Goal: Task Accomplishment & Management: Manage account settings

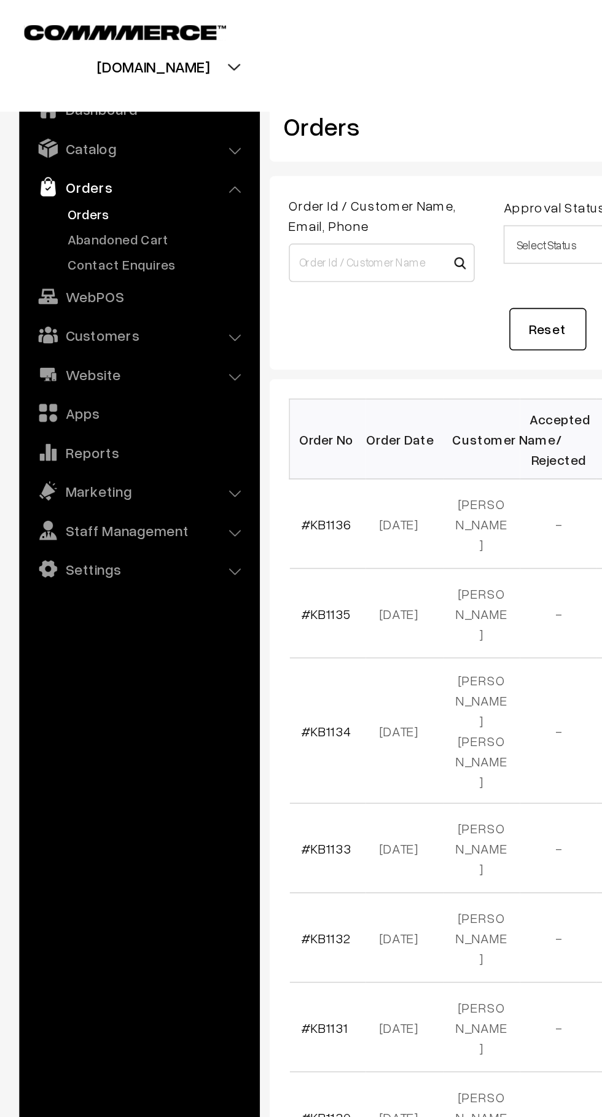
click at [95, 154] on link "Abandoned Cart" at bounding box center [101, 152] width 122 height 13
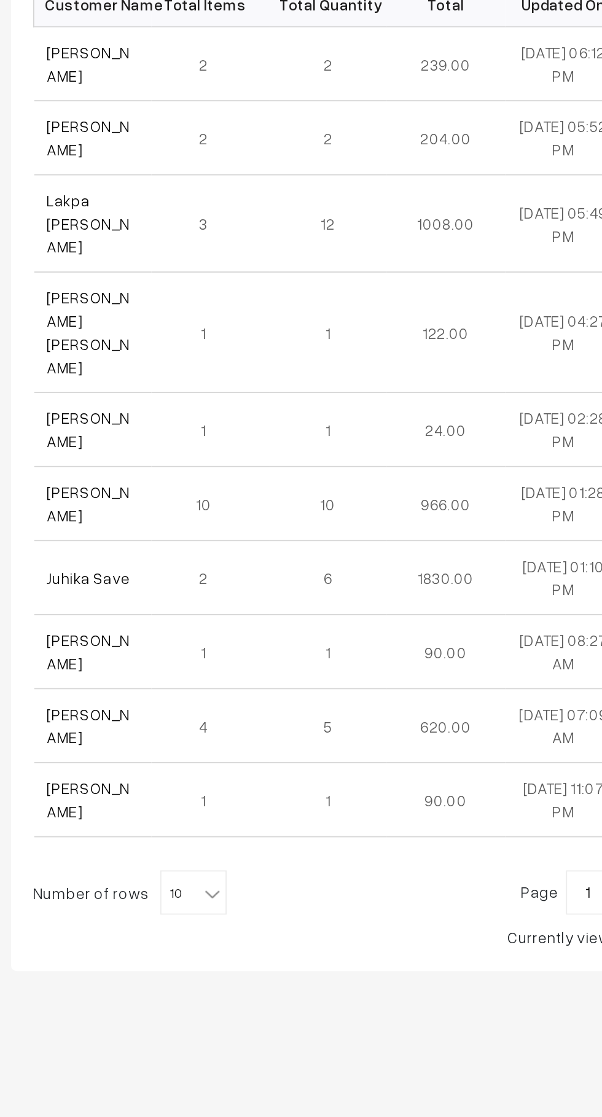
click at [278, 744] on b at bounding box center [284, 750] width 12 height 12
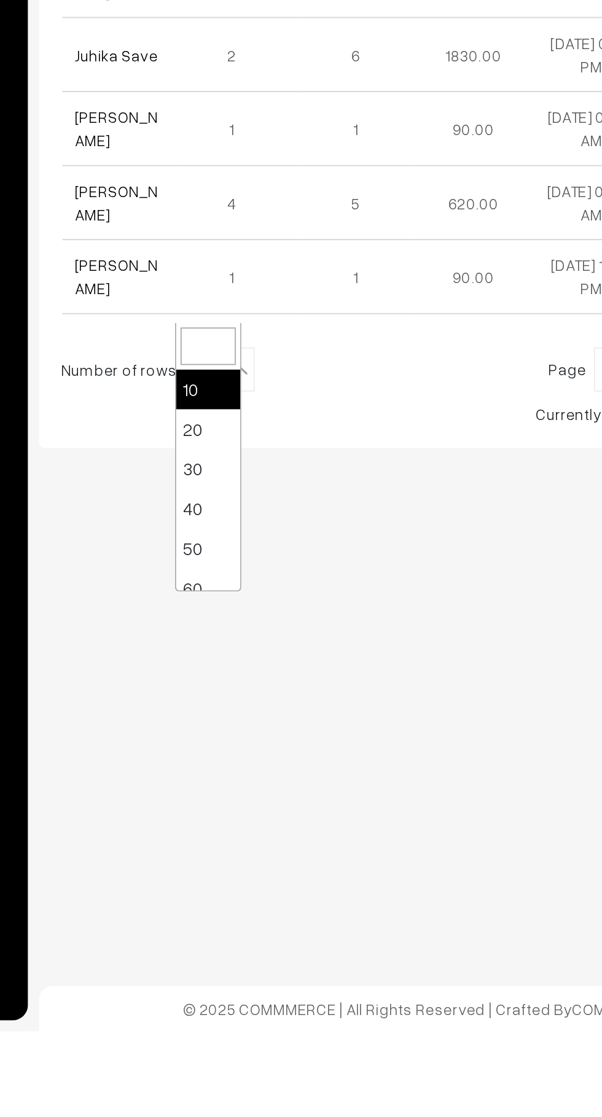
select select "50"
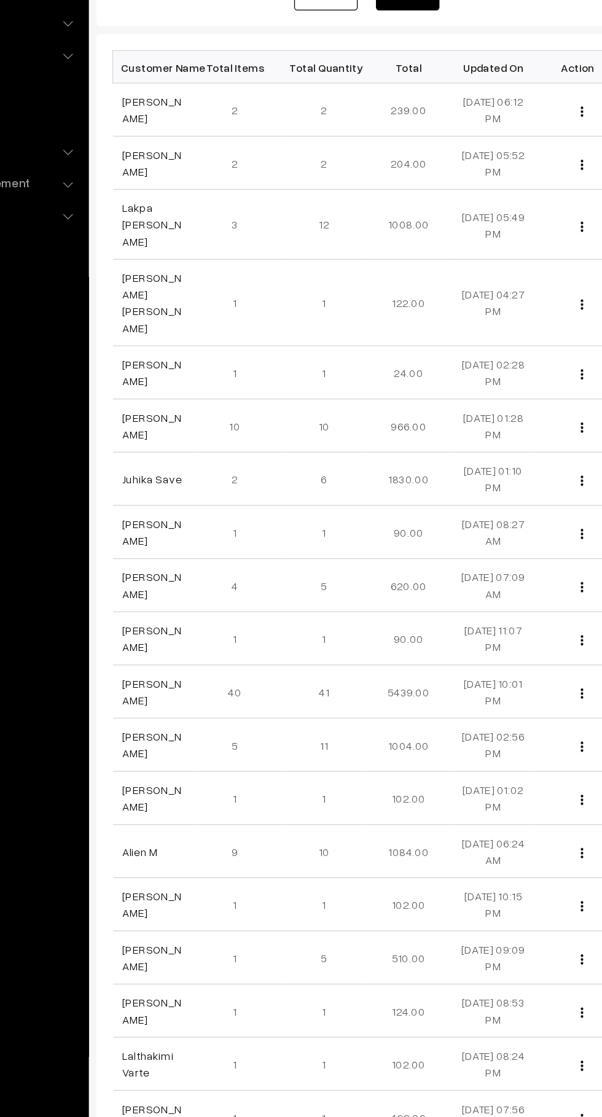
scroll to position [7, 0]
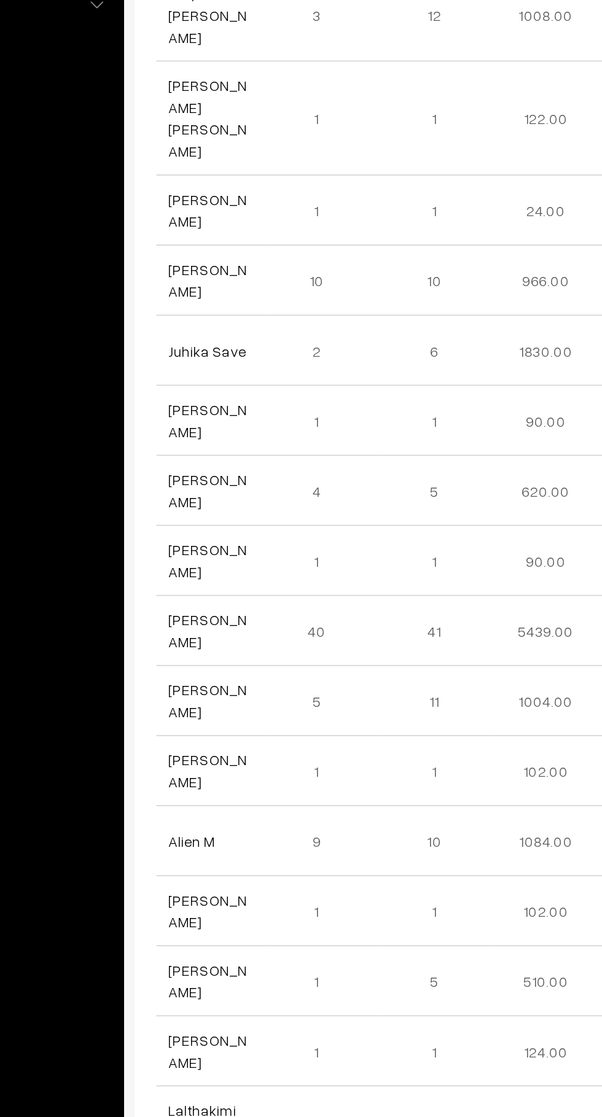
click at [195, 721] on link "[PERSON_NAME]" at bounding box center [215, 732] width 46 height 23
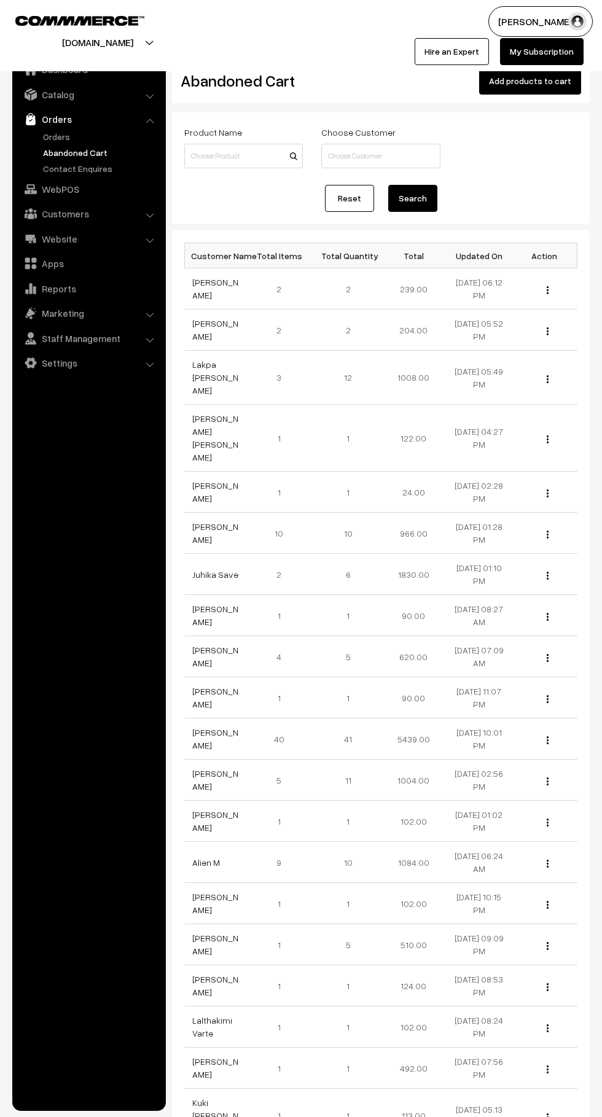
scroll to position [7, 0]
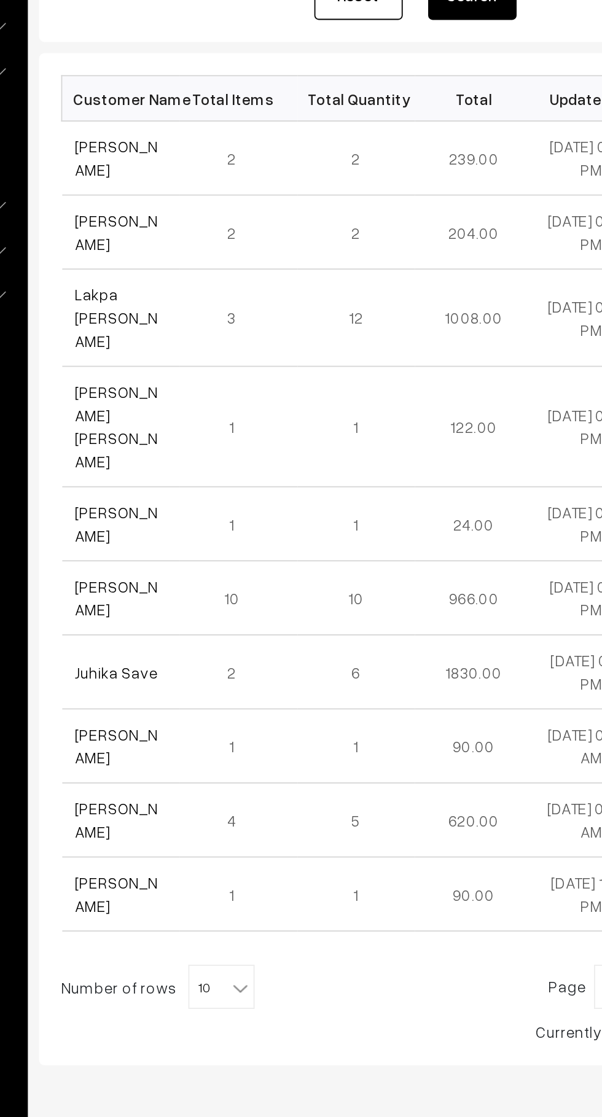
click at [278, 744] on b at bounding box center [284, 750] width 12 height 12
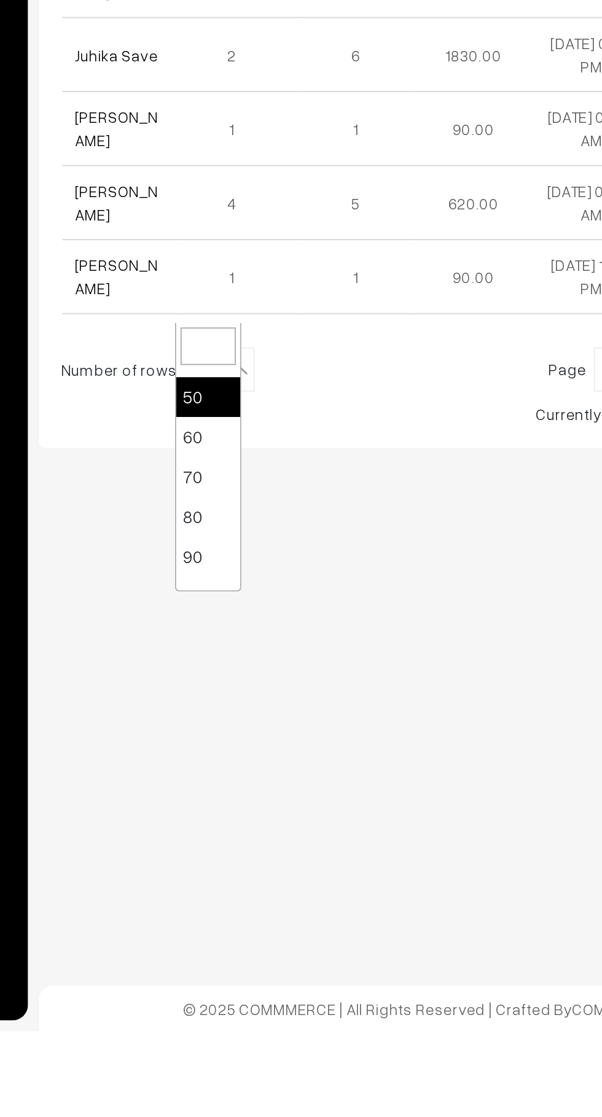
scroll to position [98, 0]
select select "100"
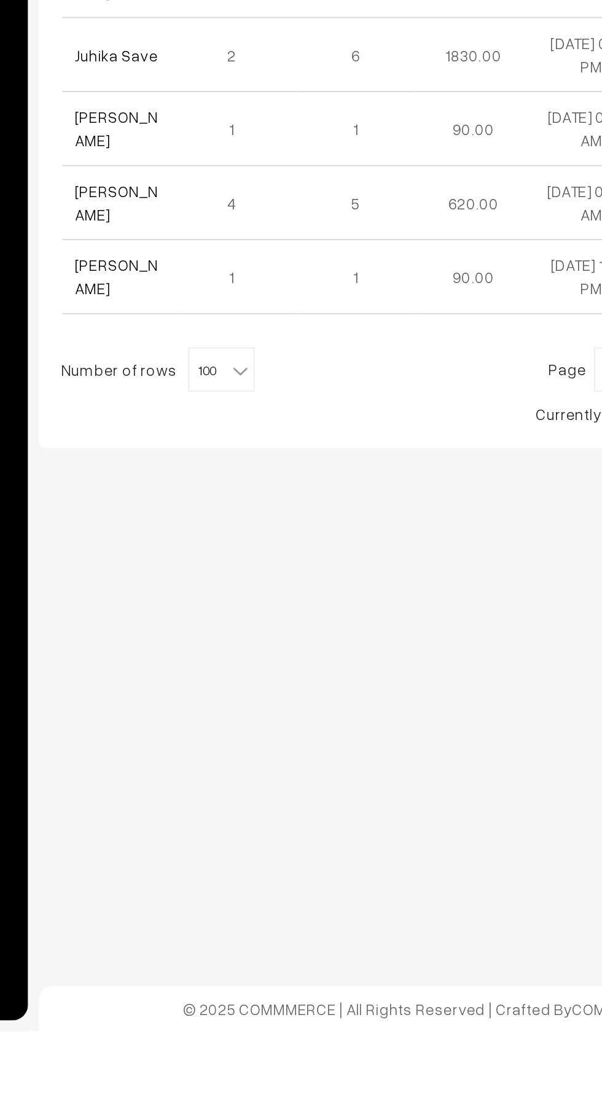
scroll to position [0, 0]
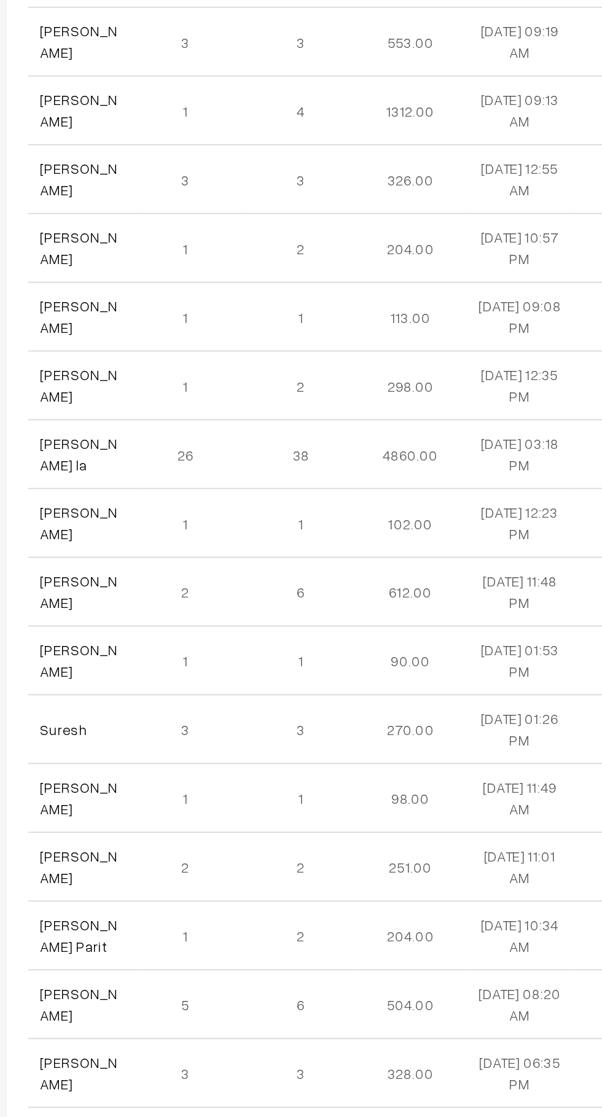
scroll to position [1629, 0]
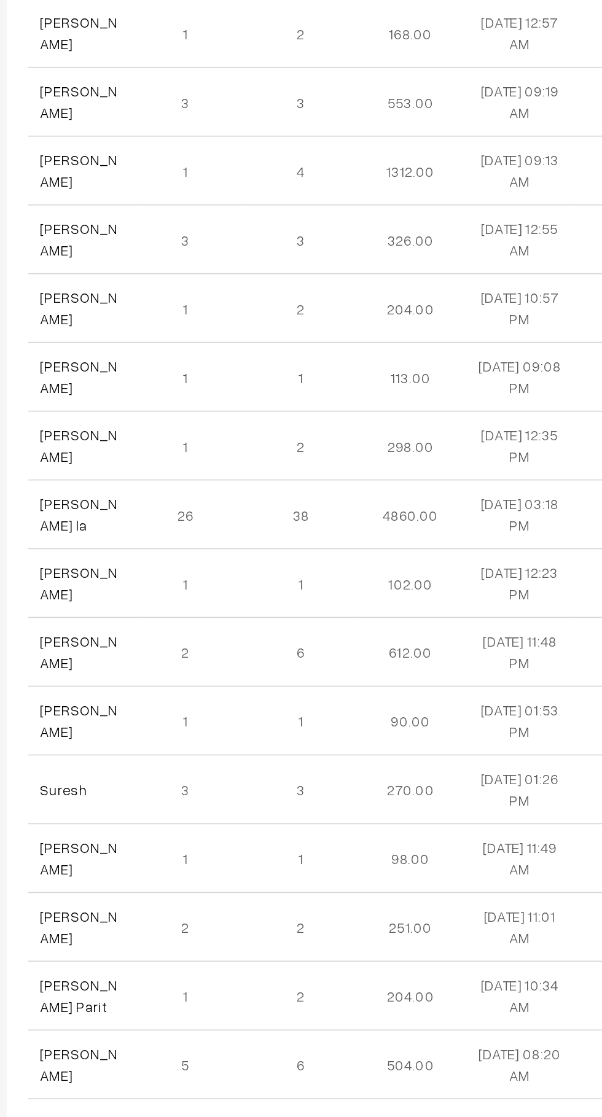
click at [233, 387] on link "Won Chung la" at bounding box center [215, 398] width 46 height 23
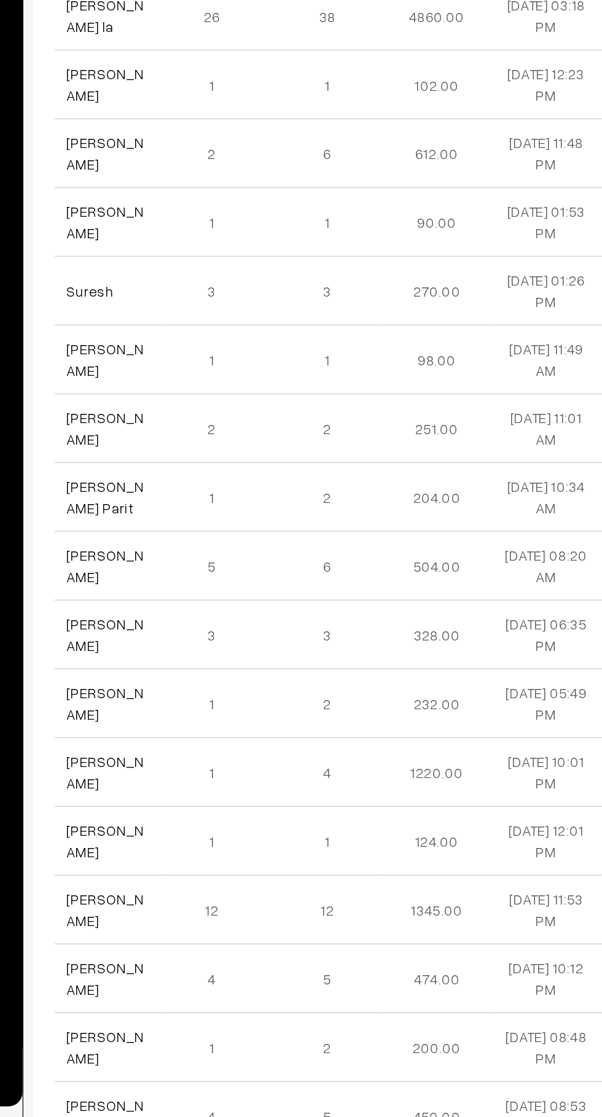
scroll to position [1613, 0]
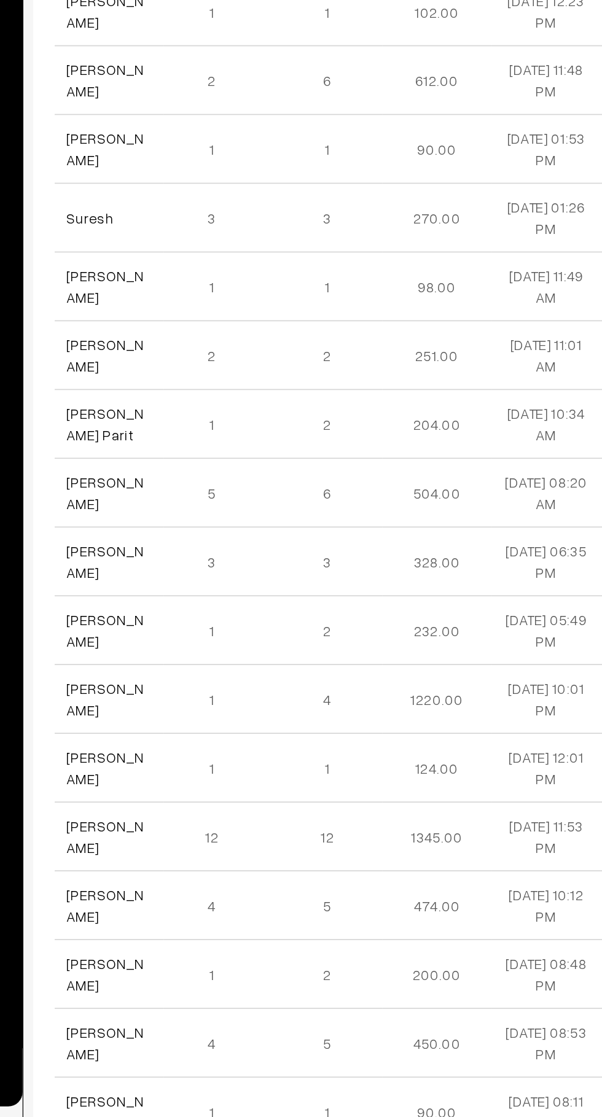
click at [233, 938] on link "[PERSON_NAME]" at bounding box center [215, 949] width 46 height 23
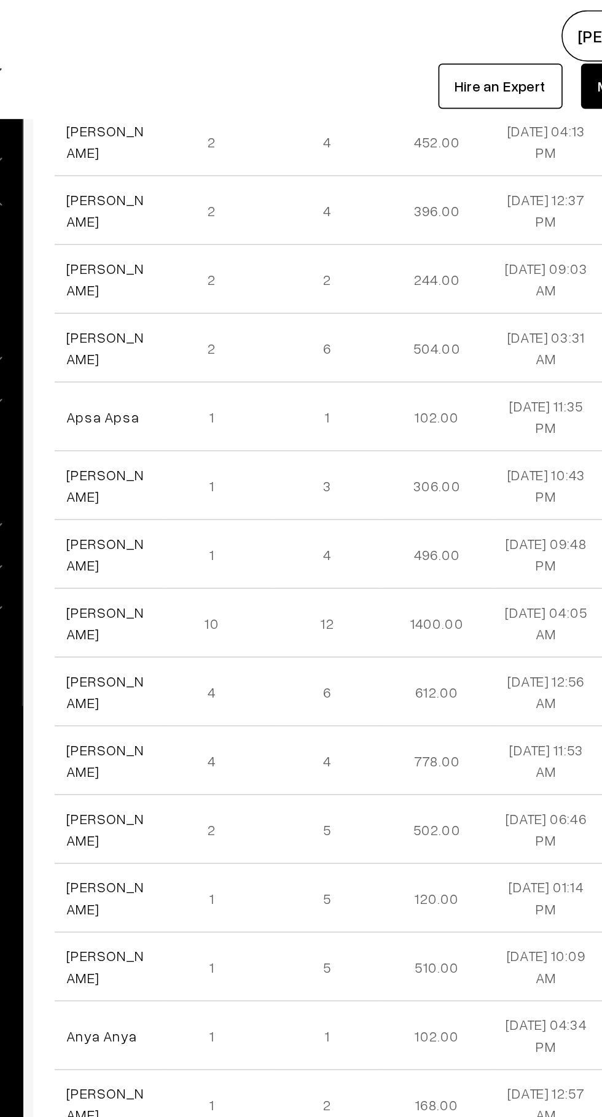
scroll to position [1074, 0]
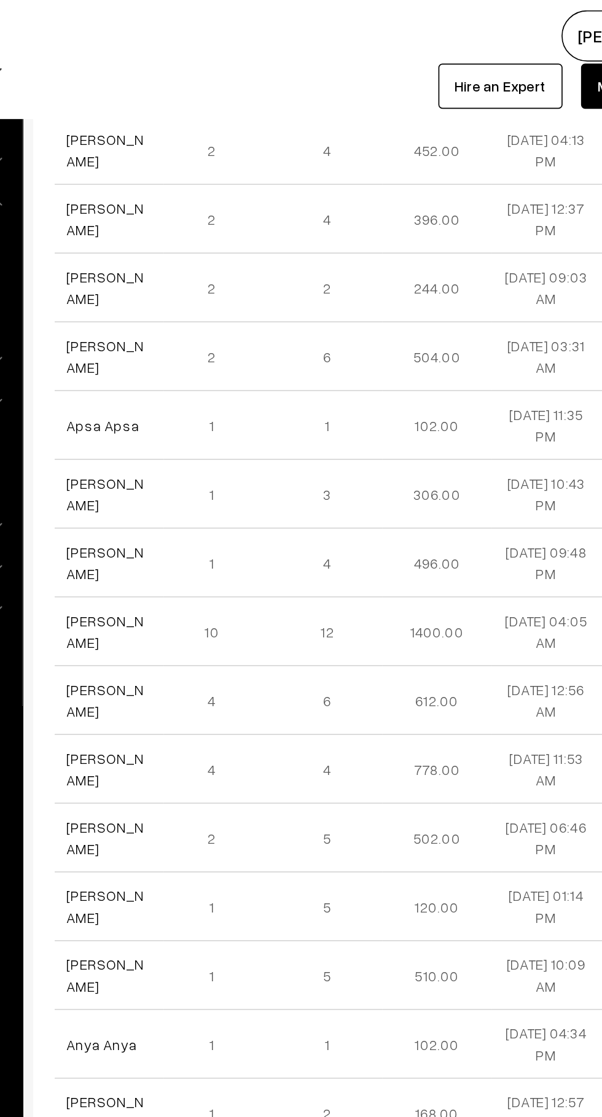
click at [217, 366] on link "[PERSON_NAME]" at bounding box center [215, 377] width 46 height 23
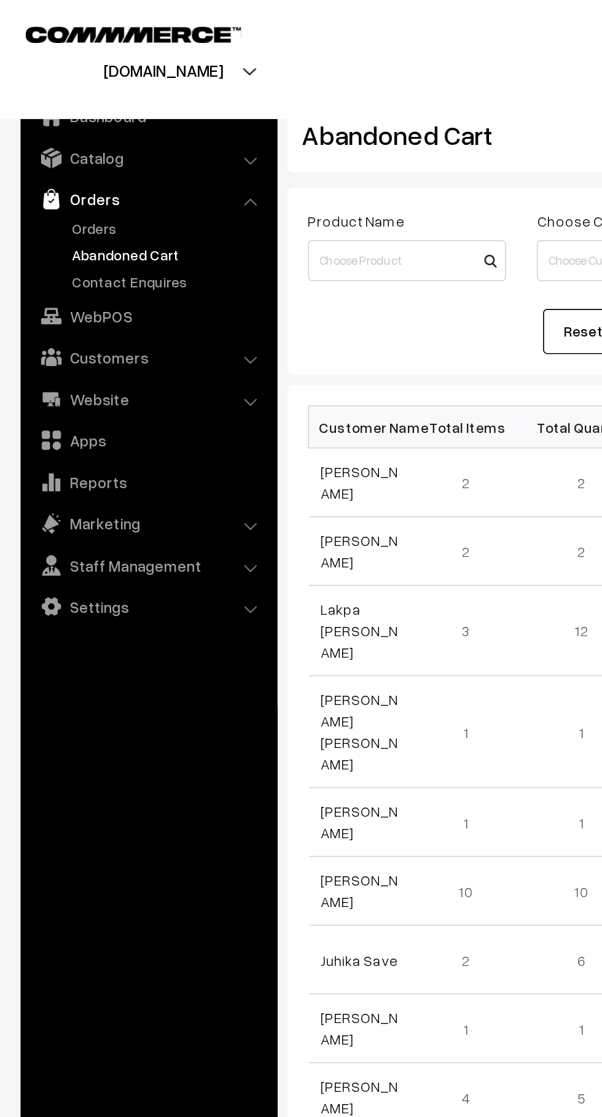
click at [69, 135] on link "Orders" at bounding box center [101, 136] width 122 height 13
